Goal: Transaction & Acquisition: Purchase product/service

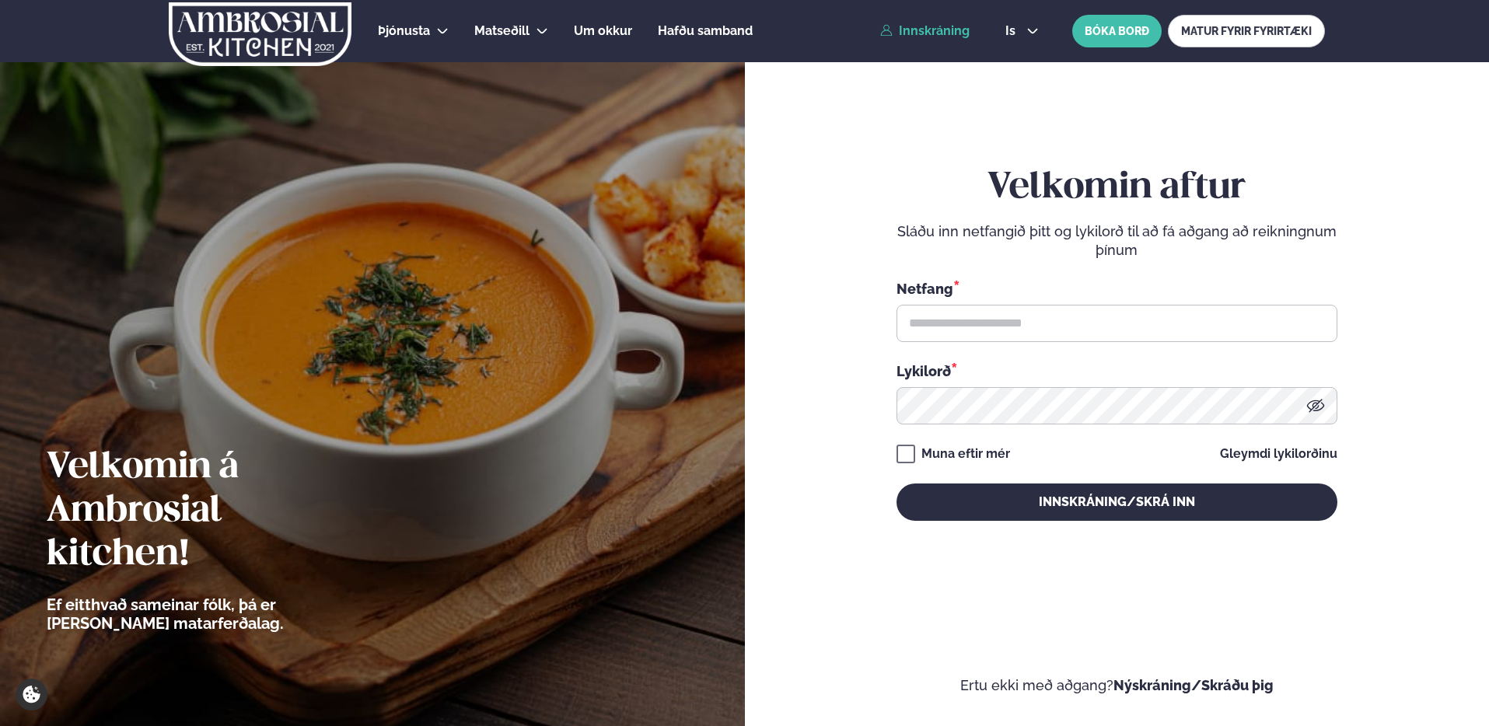
click at [936, 33] on link "Innskráning" at bounding box center [924, 31] width 89 height 14
click at [936, 336] on input "text" at bounding box center [1117, 323] width 441 height 37
type input "**********"
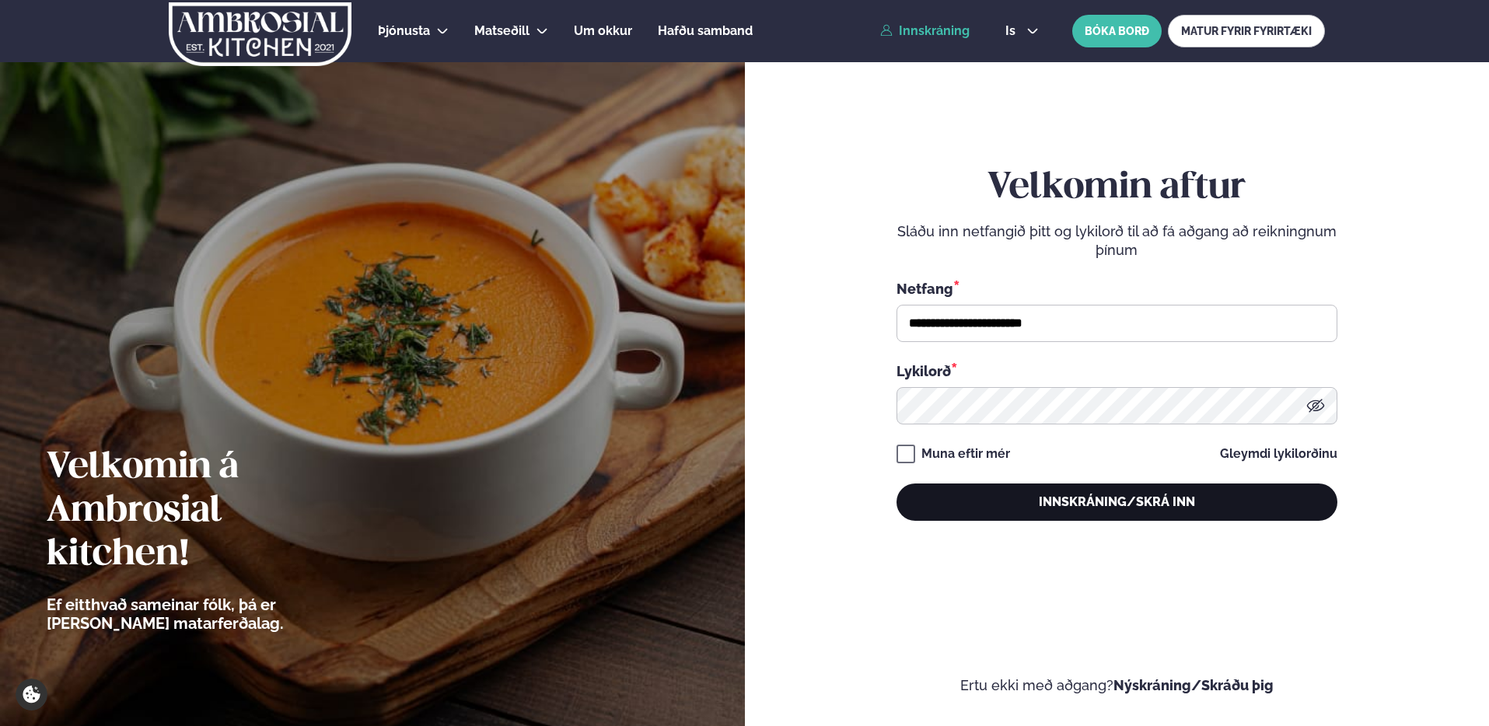
click at [1044, 499] on button "Innskráning/Skrá inn" at bounding box center [1117, 502] width 441 height 37
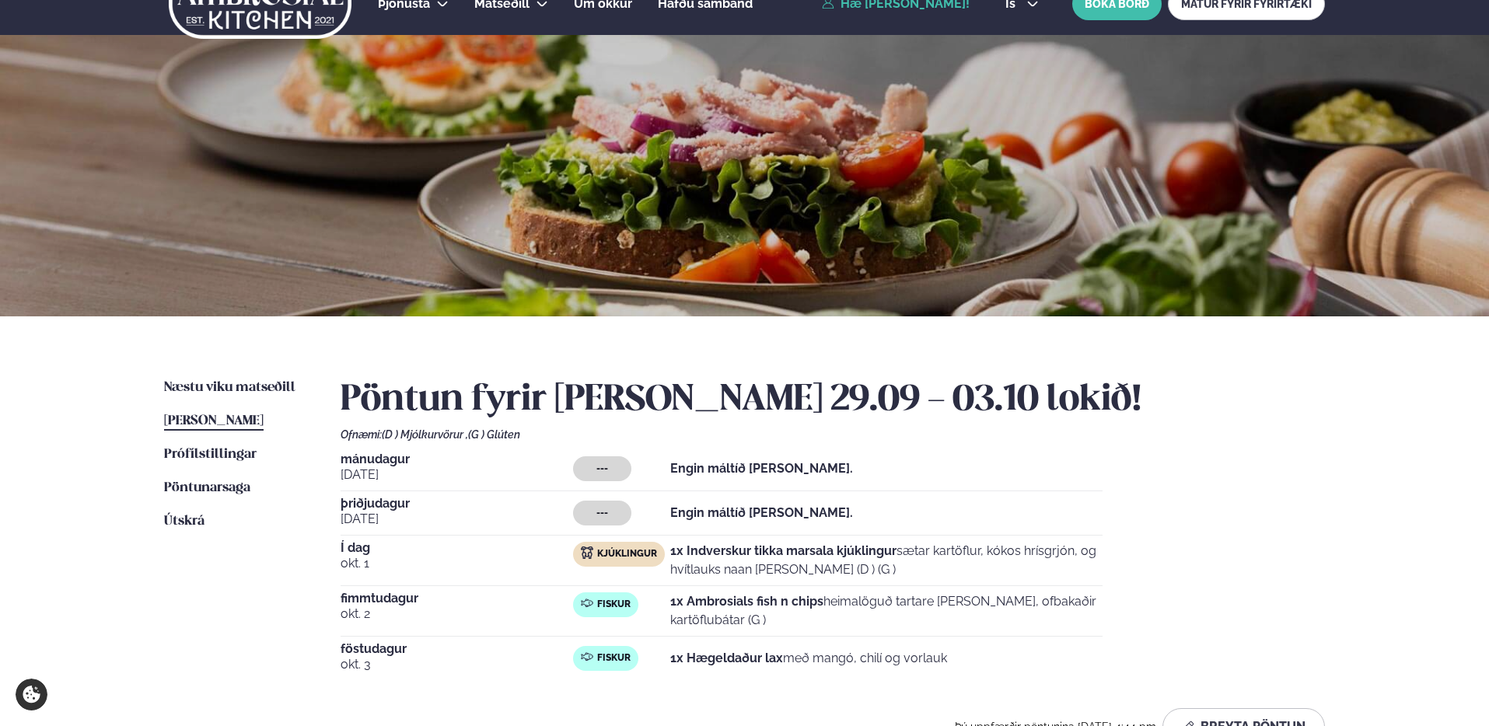
scroll to position [9, 0]
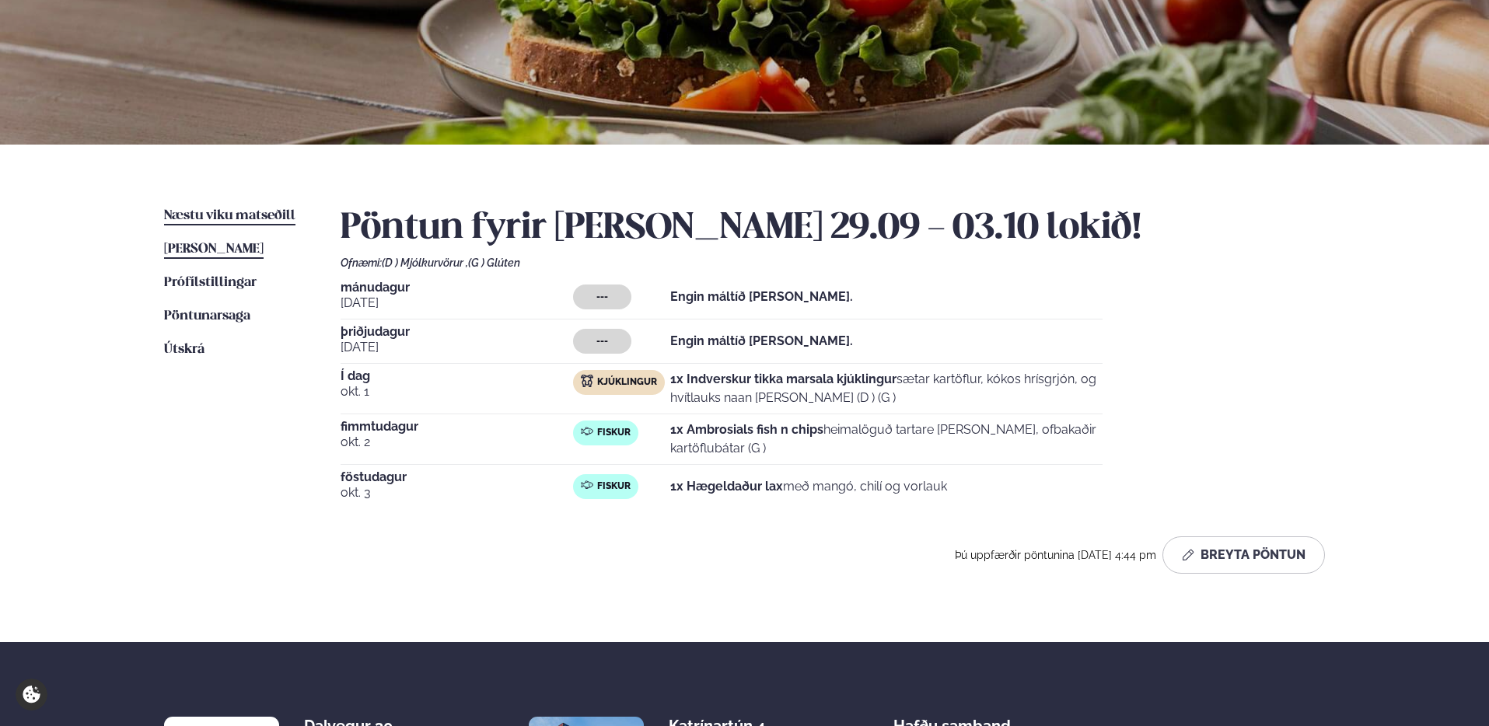
click at [229, 208] on link "Næstu [PERSON_NAME] matseðill Næsta vika" at bounding box center [229, 216] width 131 height 19
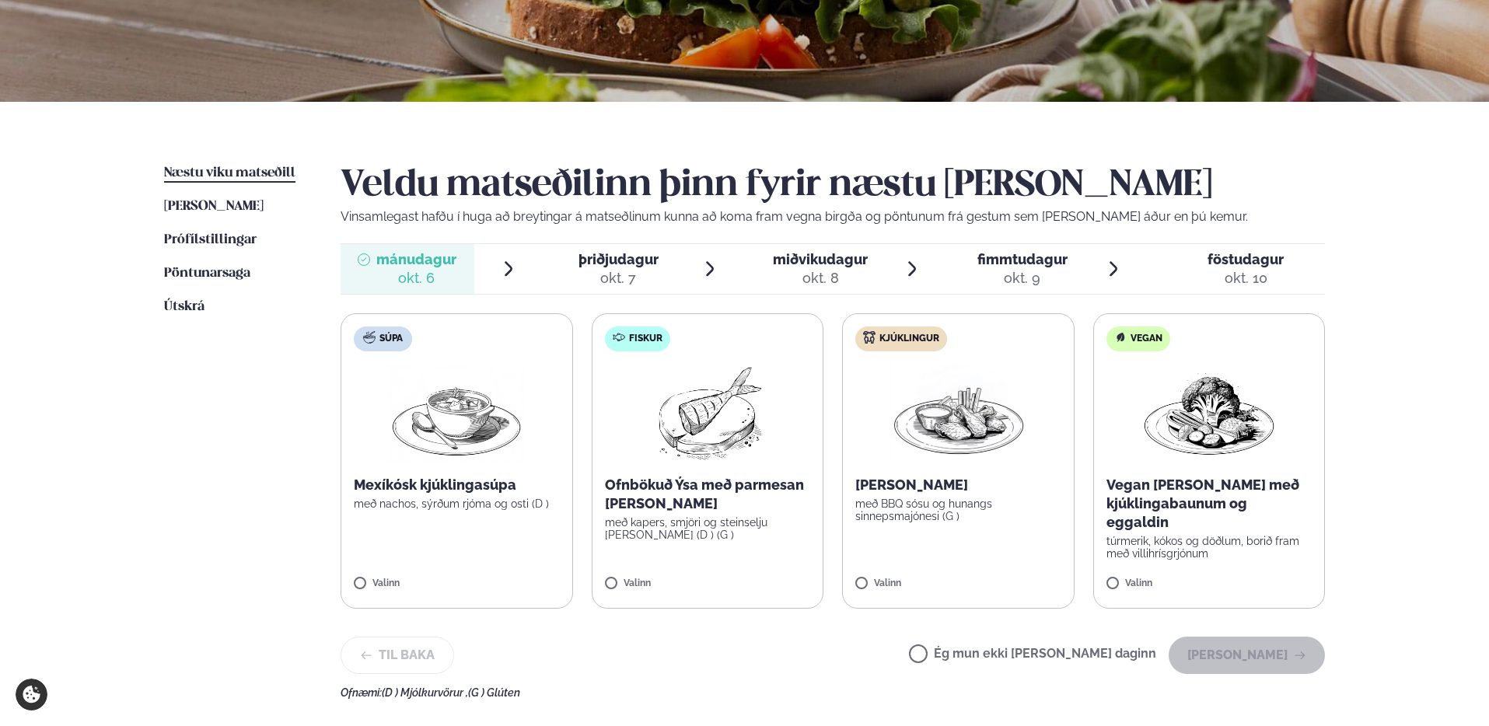
scroll to position [302, 0]
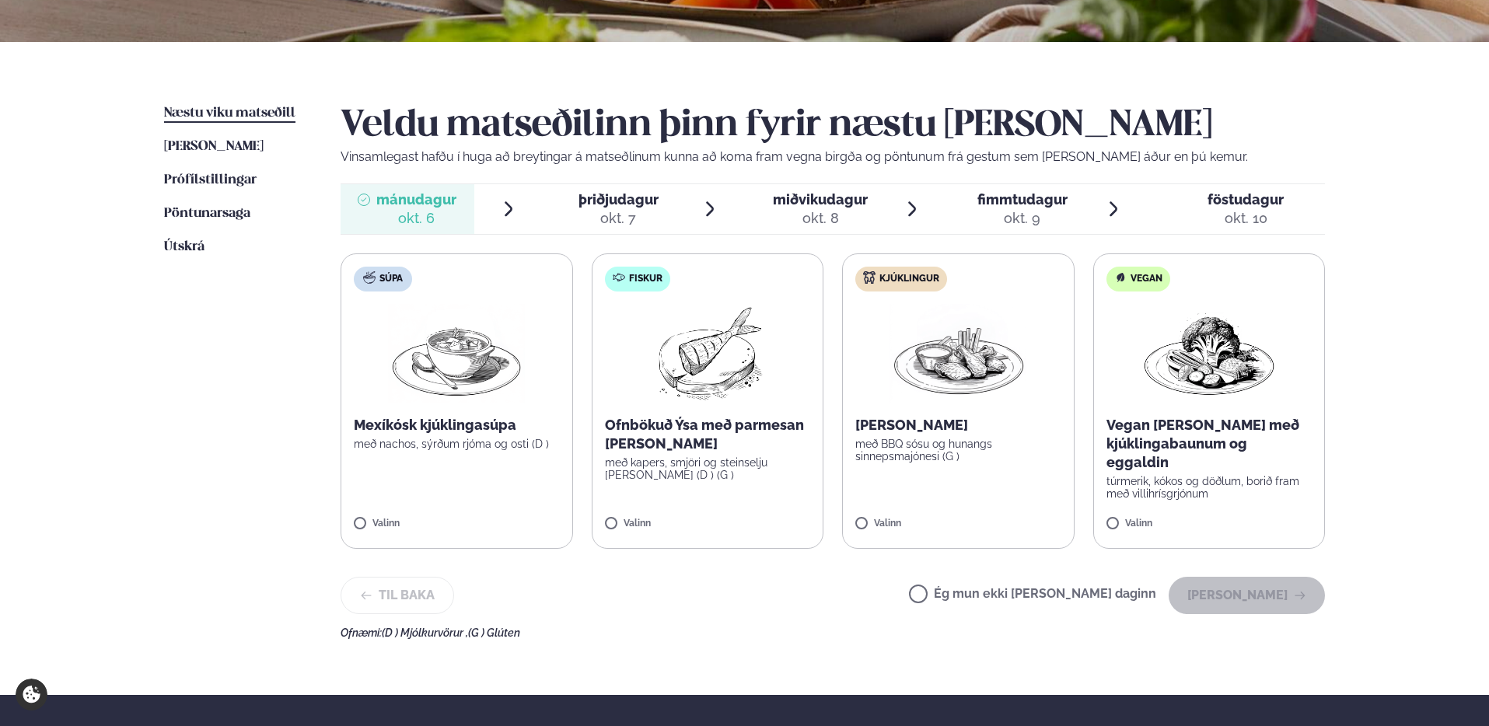
click at [748, 409] on label "Fiskur Ofnbökuð Ýsa með parmesan [PERSON_NAME] með kapers, smjöri og steinselju…" at bounding box center [708, 402] width 233 height 296
click at [731, 429] on p "Ofnbökuð Ýsa með parmesan [PERSON_NAME]" at bounding box center [708, 434] width 206 height 37
click at [1227, 588] on button "[PERSON_NAME]" at bounding box center [1247, 595] width 156 height 37
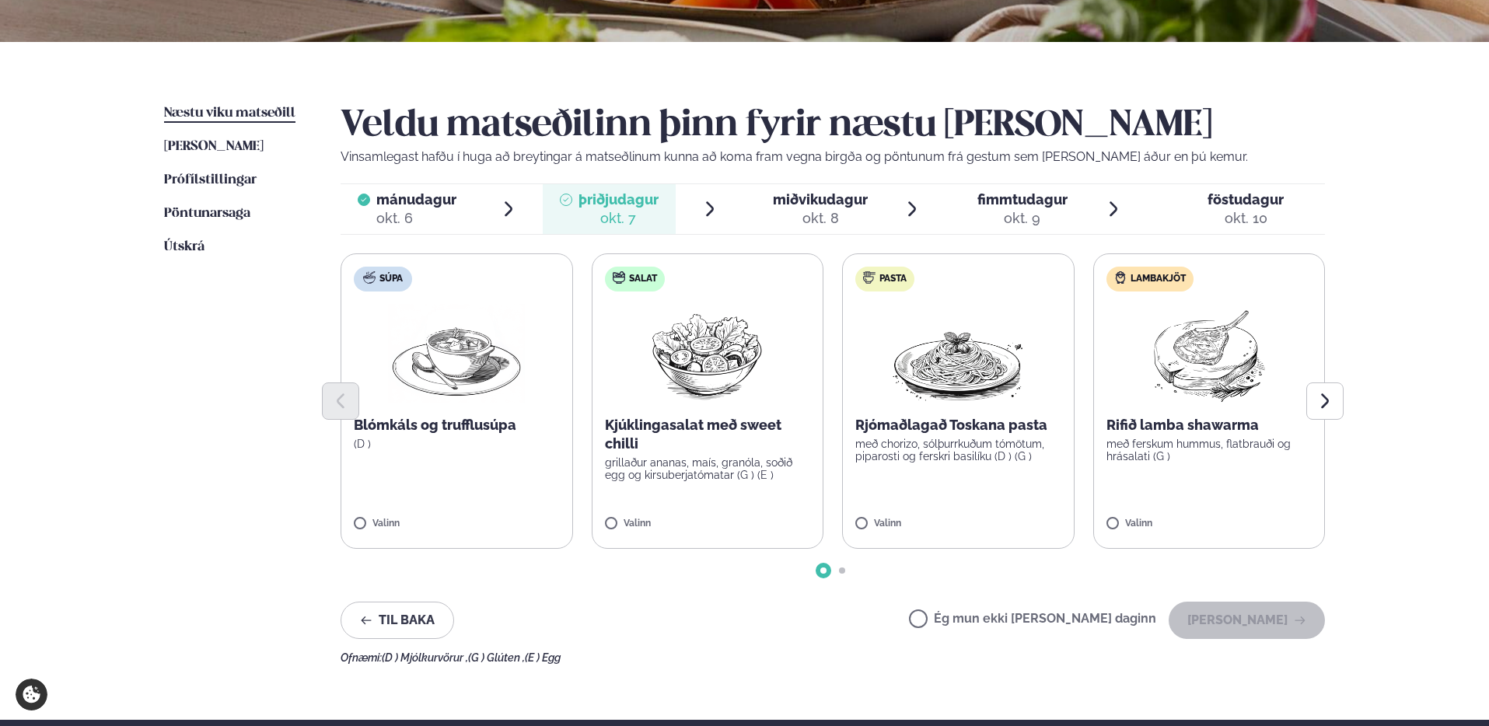
click at [1234, 470] on label "Lambakjöt Rifið lamba shawarma með ferskum hummus, flatbrauði og hrásalati (G )…" at bounding box center [1210, 402] width 233 height 296
click at [989, 468] on label "Pasta Rjómaðlagað Toskana pasta með chorizo, sólþurrkuðum tómötum, piparosti og…" at bounding box center [958, 402] width 233 height 296
click at [946, 495] on label "Pasta Rjómaðlagað Toskana pasta með chorizo, sólþurrkuðum tómötum, piparosti og…" at bounding box center [958, 402] width 233 height 296
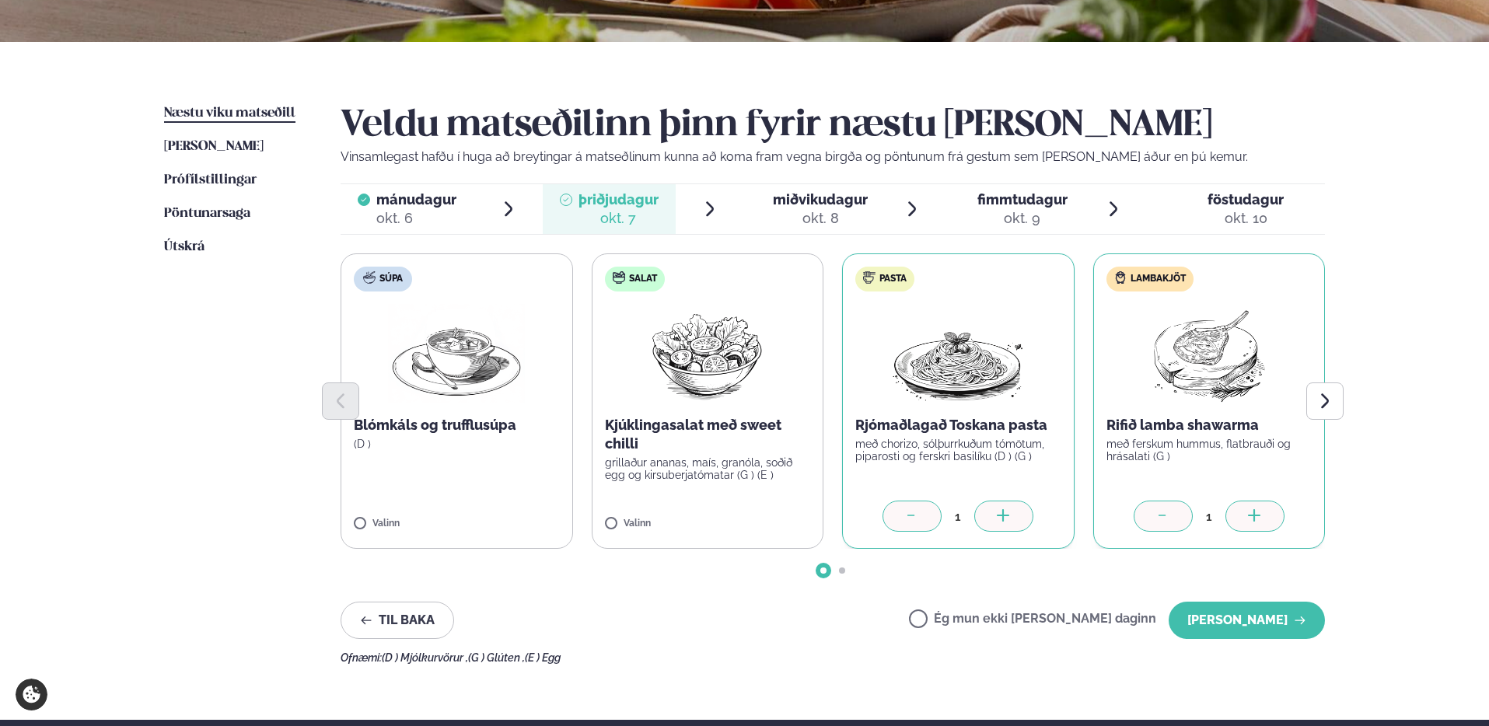
click at [1168, 517] on icon at bounding box center [1164, 517] width 16 height 16
click at [909, 515] on icon at bounding box center [911, 515] width 7 height 1
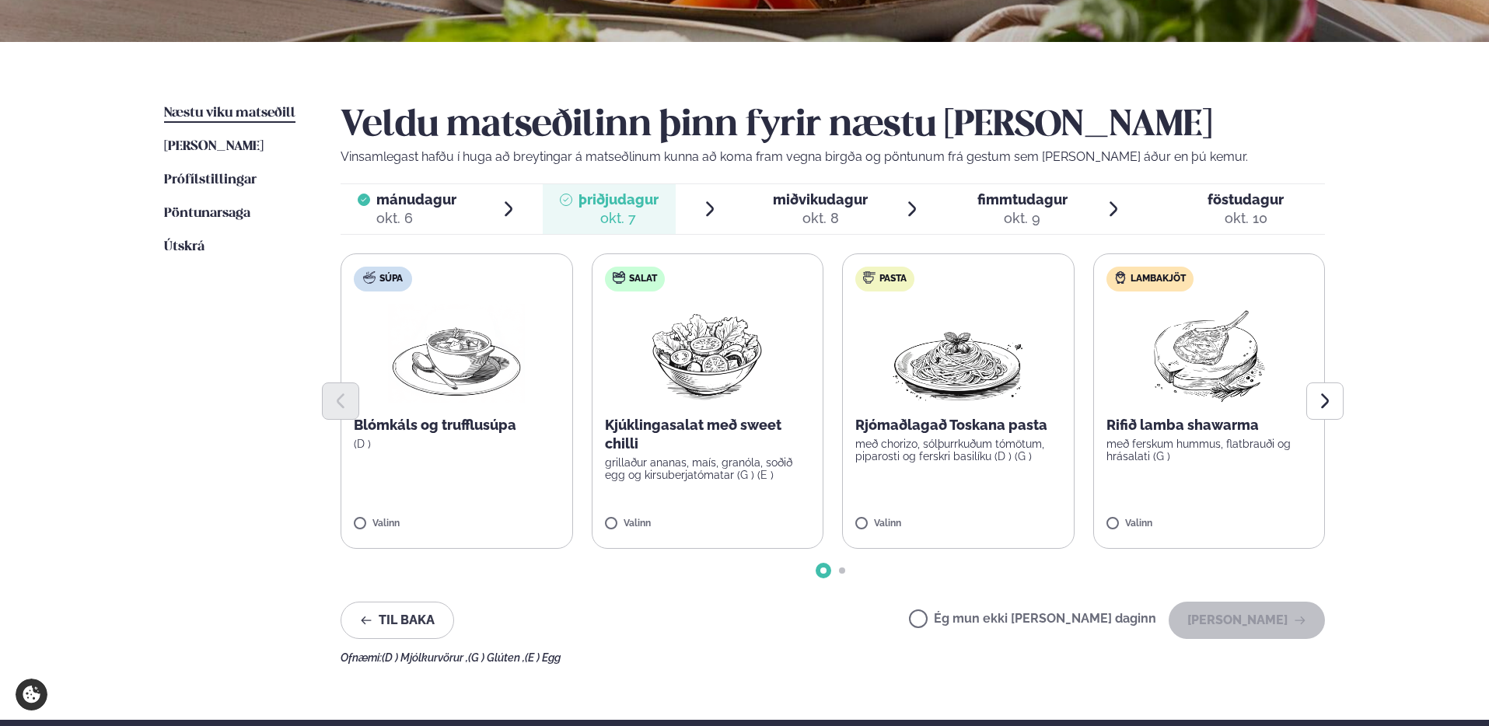
click at [1249, 476] on label "Lambakjöt Rifið lamba shawarma með ferskum hummus, flatbrauði og hrásalati (G )…" at bounding box center [1210, 402] width 233 height 296
click at [1241, 631] on button "[PERSON_NAME]" at bounding box center [1247, 620] width 156 height 37
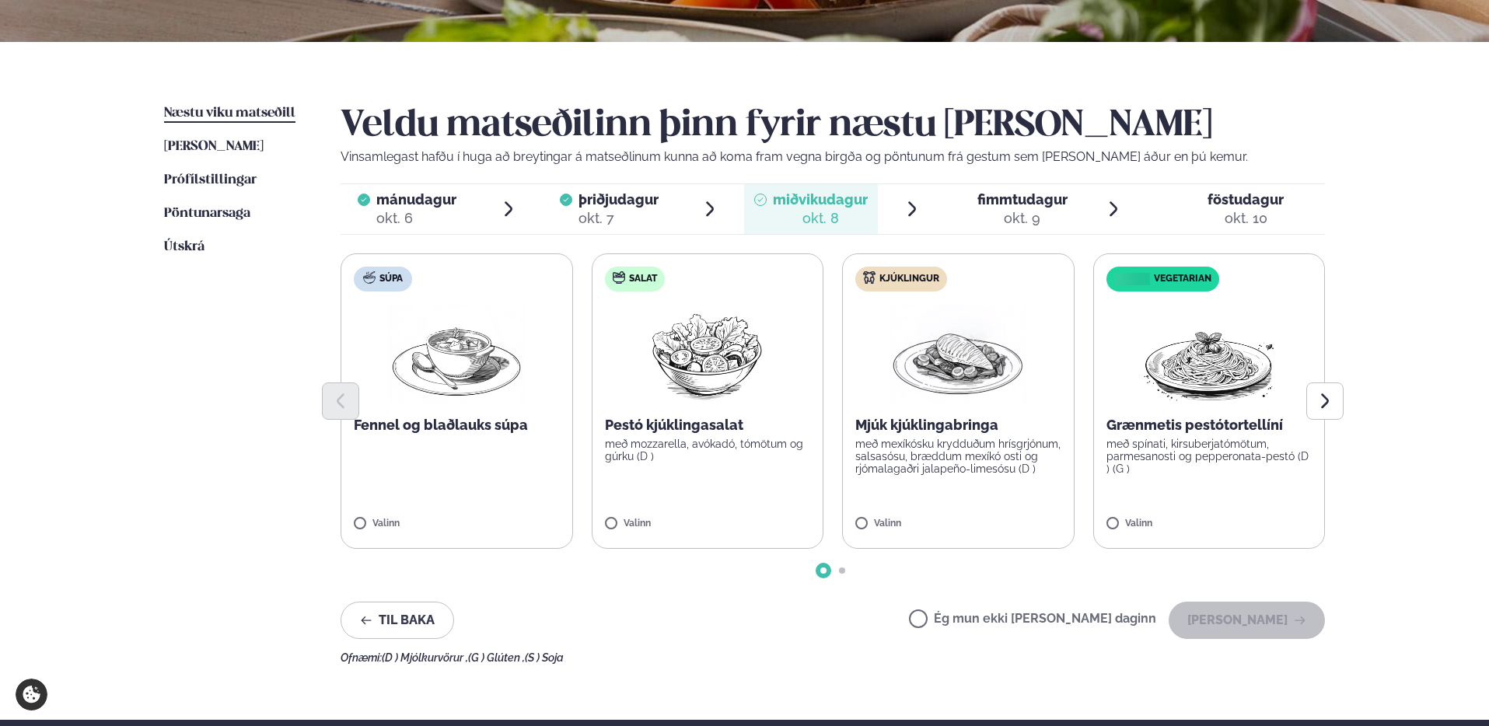
click at [963, 451] on p "með mexíkósku krydduðum hrísgrjónum, salsasósu, bræddum mexíkó osti og rjómalag…" at bounding box center [959, 456] width 206 height 37
click at [937, 519] on div "Valinn" at bounding box center [959, 525] width 206 height 13
click at [909, 452] on p "með mexíkósku krydduðum hrísgrjónum, salsasósu, bræddum mexíkó osti og rjómalag…" at bounding box center [959, 456] width 206 height 37
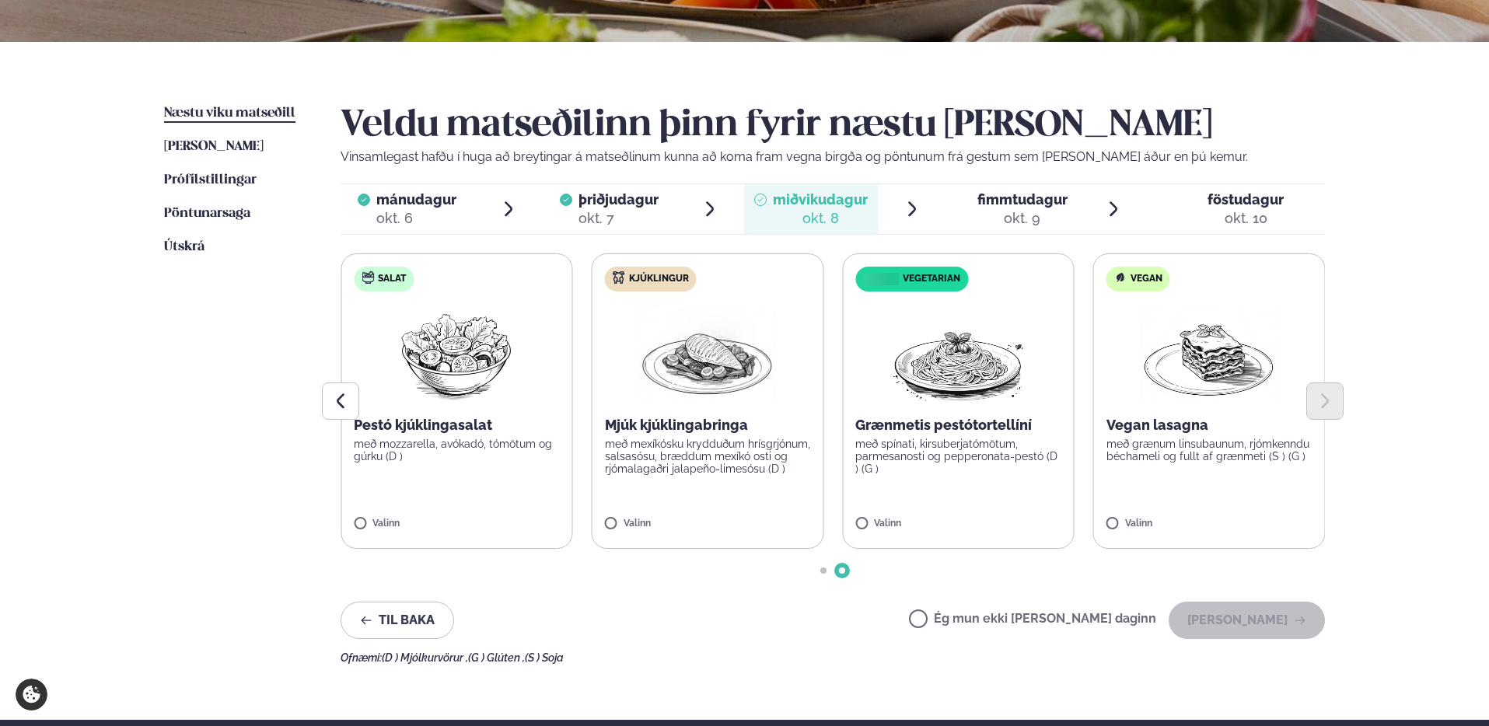
click at [698, 380] on img at bounding box center [707, 354] width 137 height 100
click at [681, 461] on p "með mexíkósku krydduðum hrísgrjónum, salsasósu, bræddum mexíkó osti og rjómalag…" at bounding box center [708, 456] width 206 height 37
click at [1255, 618] on button "[PERSON_NAME]" at bounding box center [1247, 620] width 156 height 37
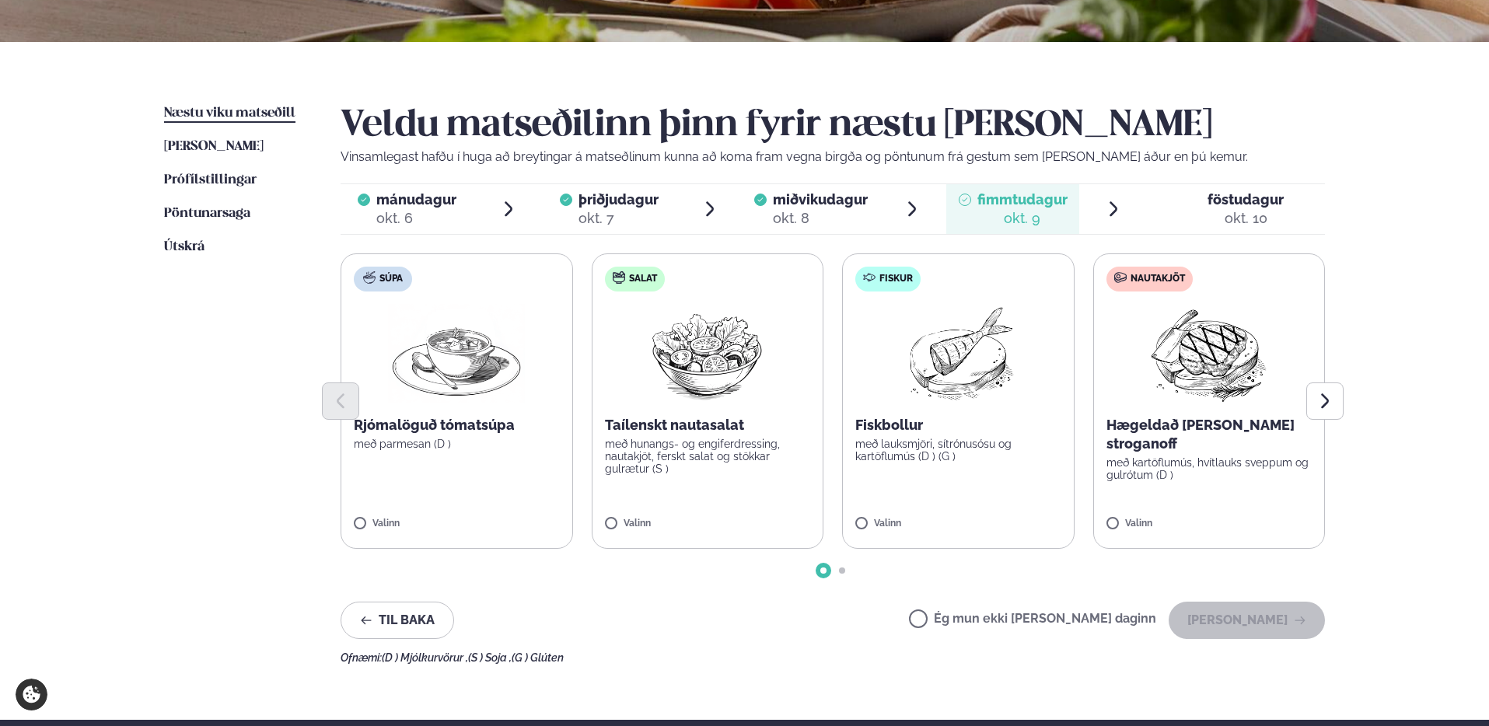
click at [955, 446] on p "með lauksmjöri, sítrónusósu og kartöflumús (D ) (G )" at bounding box center [959, 450] width 206 height 25
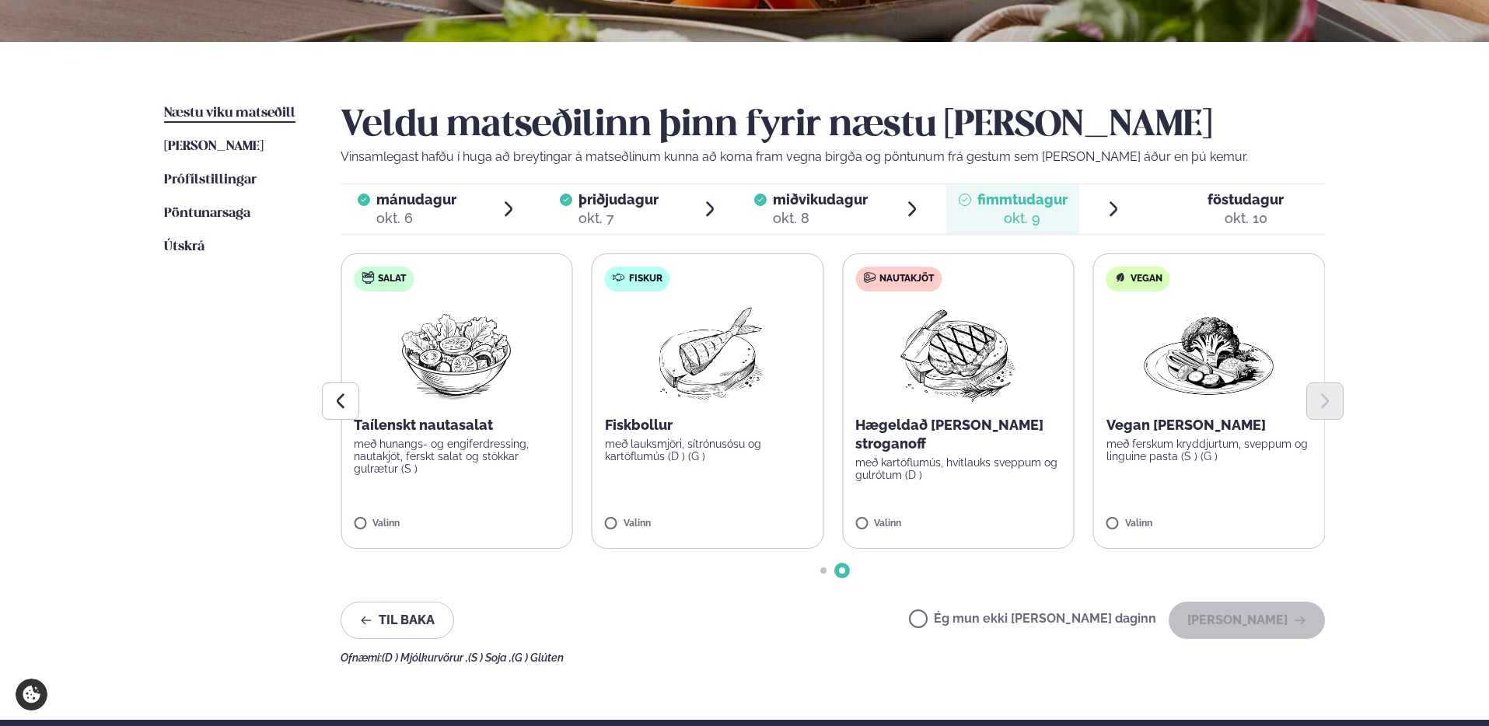
click at [663, 459] on p "með lauksmjöri, sítrónusósu og kartöflumús (D ) (G )" at bounding box center [708, 450] width 206 height 25
click at [1266, 628] on button "[PERSON_NAME]" at bounding box center [1247, 620] width 156 height 37
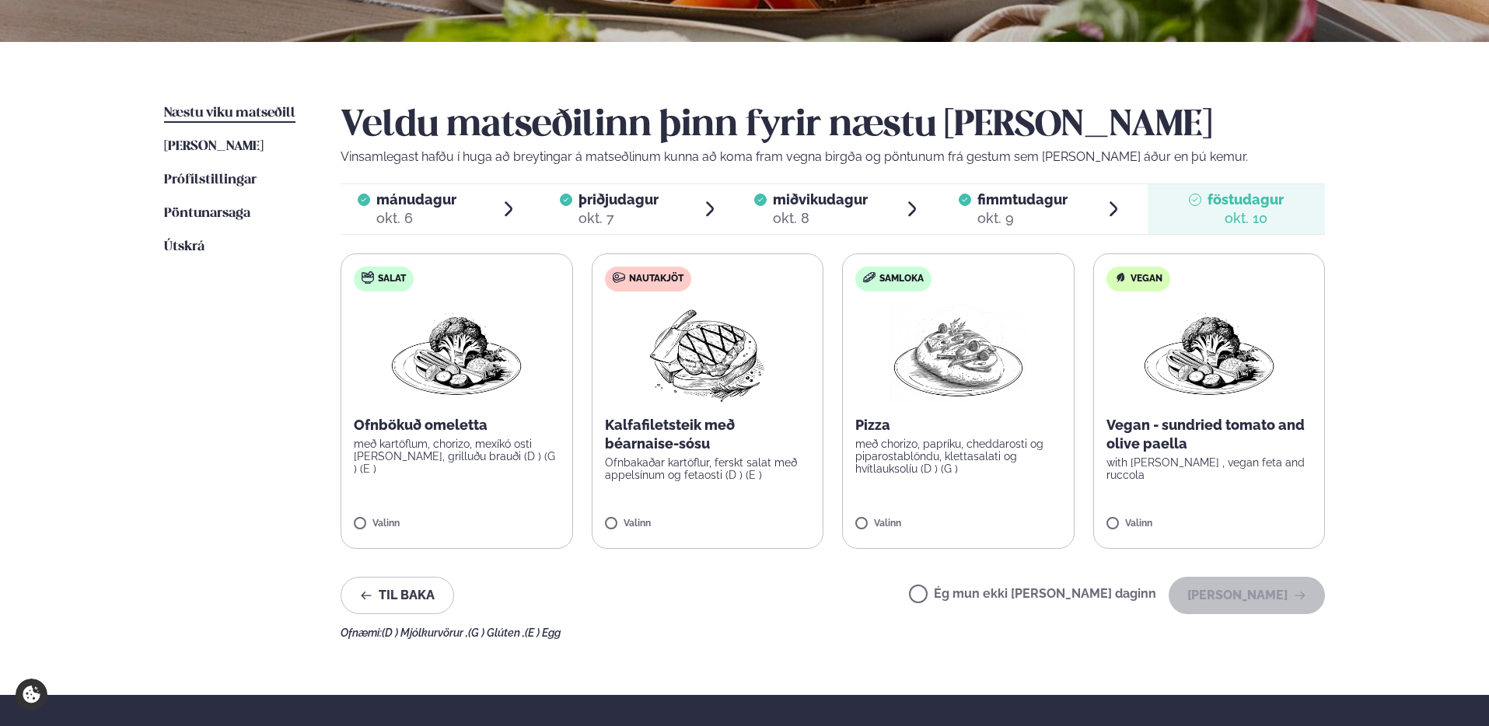
click at [692, 473] on p "Ofnbakaðar kartöflur, ferskt salat með appelsínum og fetaosti (D ) (E )" at bounding box center [708, 469] width 206 height 25
click at [1248, 599] on button "[PERSON_NAME]" at bounding box center [1247, 595] width 156 height 37
